Goal: Transaction & Acquisition: Purchase product/service

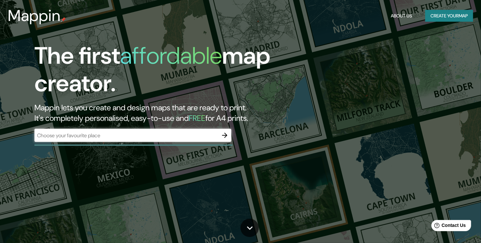
click at [162, 140] on div "​" at bounding box center [132, 135] width 197 height 13
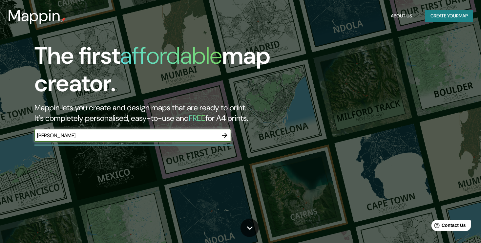
type input "[PERSON_NAME]"
click at [226, 135] on icon "button" at bounding box center [224, 135] width 5 height 5
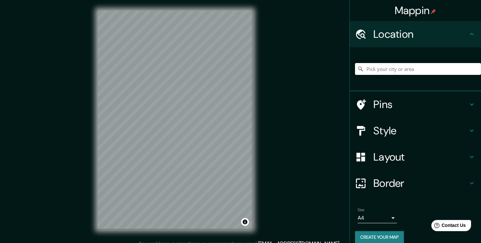
click at [393, 62] on div at bounding box center [418, 68] width 126 height 33
click at [396, 69] on input "Pick your city or area" at bounding box center [418, 69] width 126 height 12
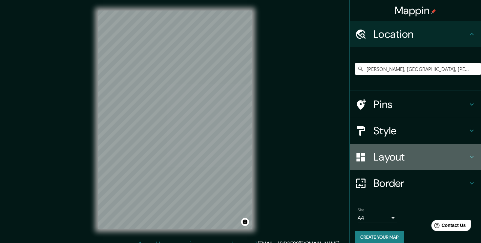
click at [405, 160] on h4 "Layout" at bounding box center [420, 156] width 94 height 13
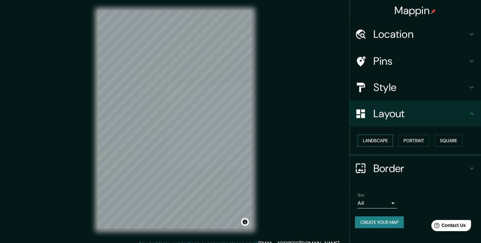
click at [383, 140] on button "Landscape" at bounding box center [375, 141] width 35 height 12
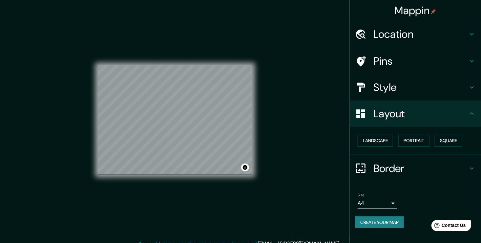
click at [441, 34] on h4 "Location" at bounding box center [420, 34] width 94 height 13
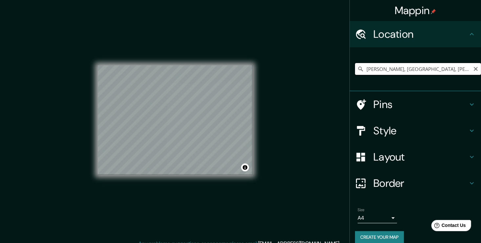
click at [420, 69] on input "[PERSON_NAME], [GEOGRAPHIC_DATA], [PERSON_NAME][GEOGRAPHIC_DATA] 7750000, [GEOG…" at bounding box center [418, 69] width 126 height 12
click at [418, 70] on input "[PERSON_NAME], [GEOGRAPHIC_DATA], [PERSON_NAME][GEOGRAPHIC_DATA] 7750000, [GEOG…" at bounding box center [418, 69] width 126 height 12
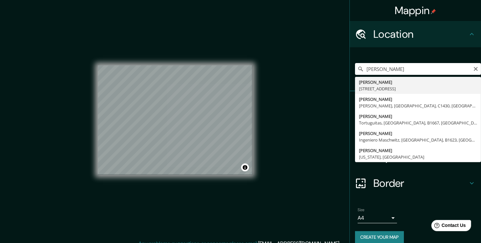
type input "[PERSON_NAME][STREET_ADDRESS]"
